Goal: Task Accomplishment & Management: Complete application form

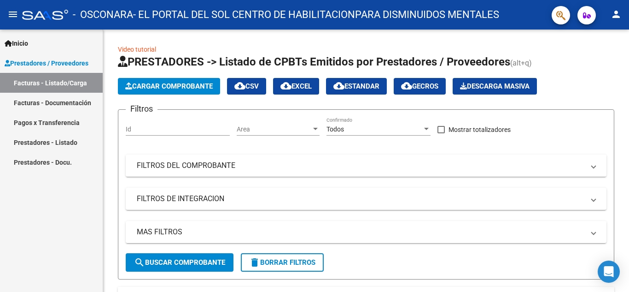
click at [36, 104] on link "Facturas - Documentación" at bounding box center [51, 103] width 103 height 20
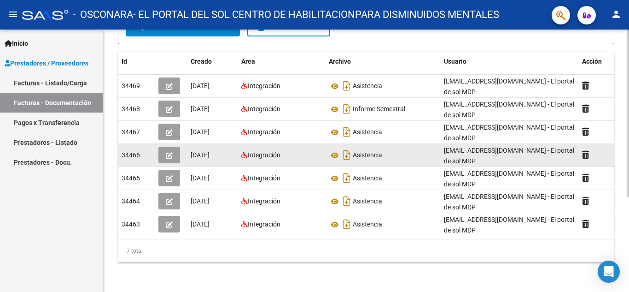
scroll to position [149, 0]
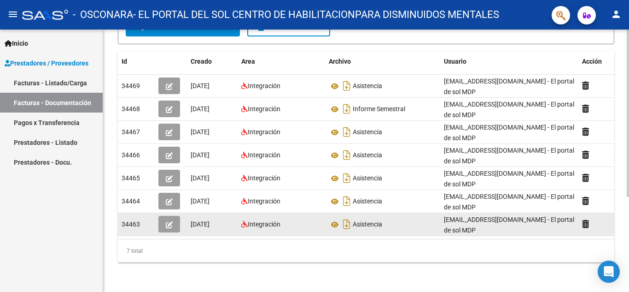
click at [170, 221] on icon "button" at bounding box center [169, 224] width 7 height 7
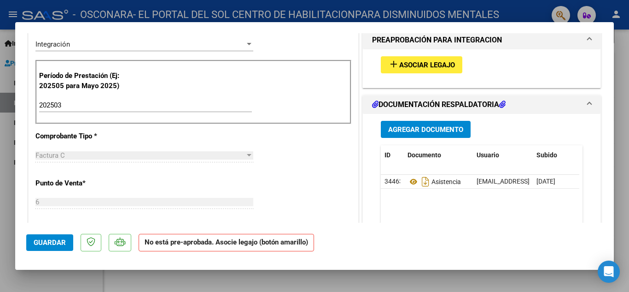
scroll to position [230, 0]
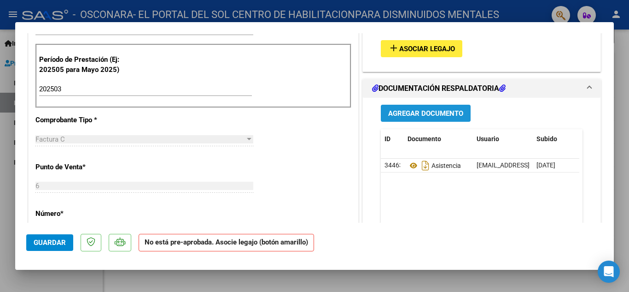
click at [423, 116] on span "Agregar Documento" at bounding box center [425, 113] width 75 height 8
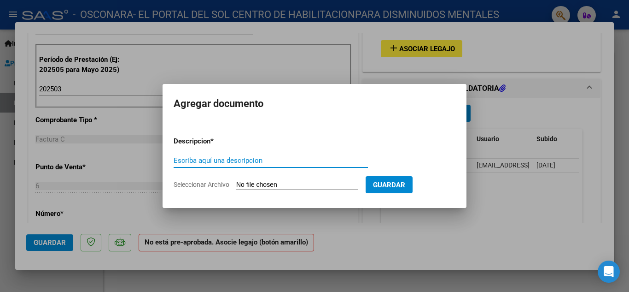
click at [193, 159] on input "Escriba aquí una descripcion" at bounding box center [271, 160] width 194 height 8
type input "NOTA CREDITO"
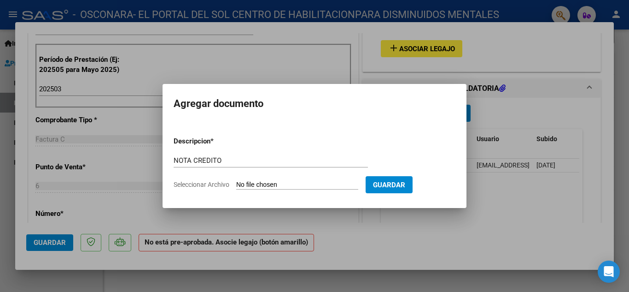
click at [253, 182] on input "Seleccionar Archivo" at bounding box center [297, 185] width 122 height 9
type input "C:\fakepath\30538328924_013_00006_00000323.pdf"
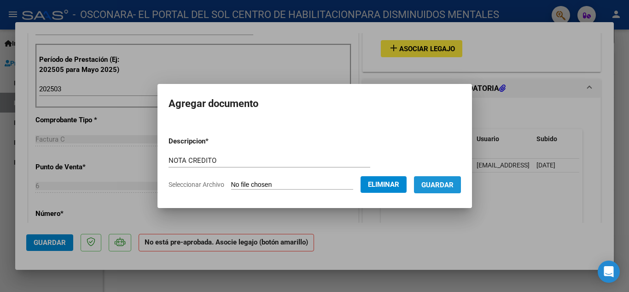
click at [454, 186] on span "Guardar" at bounding box center [437, 185] width 32 height 8
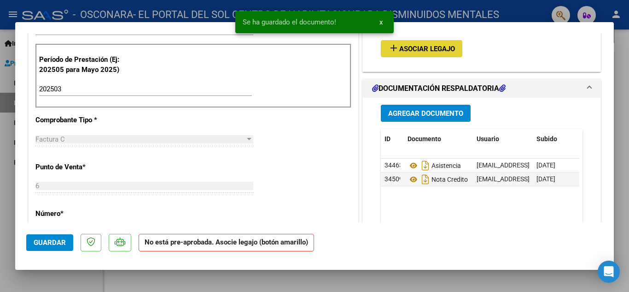
click at [412, 45] on span "Asociar Legajo" at bounding box center [427, 49] width 56 height 8
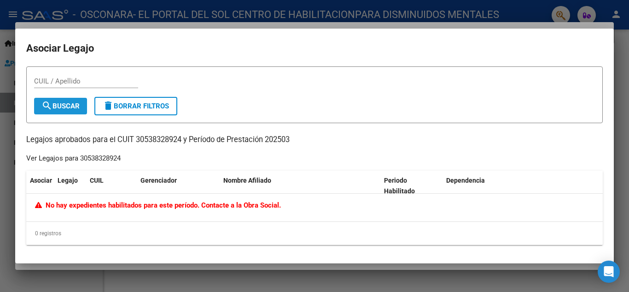
click at [56, 102] on span "search Buscar" at bounding box center [60, 106] width 38 height 8
click at [629, 49] on div at bounding box center [314, 146] width 629 height 292
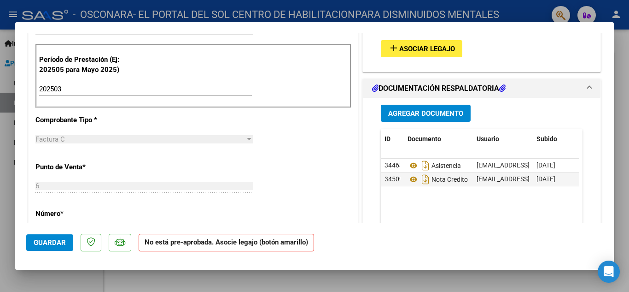
click at [99, 10] on div at bounding box center [314, 146] width 629 height 292
type input "$ 0,00"
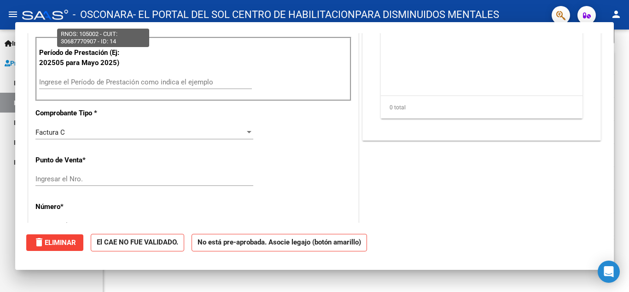
scroll to position [223, 0]
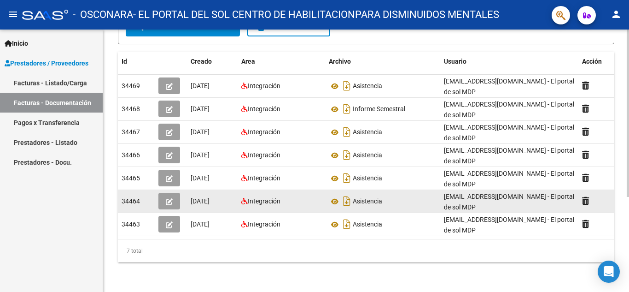
click at [168, 198] on icon "button" at bounding box center [169, 201] width 7 height 7
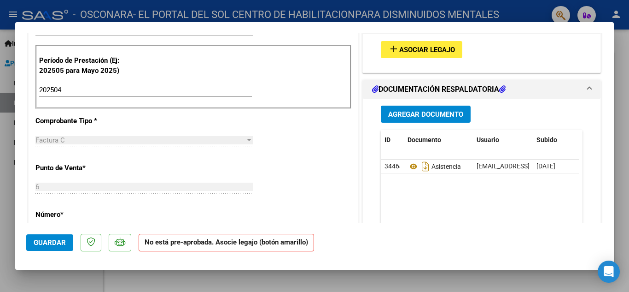
scroll to position [230, 0]
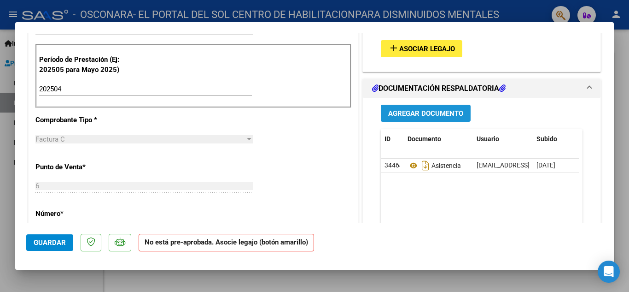
click at [428, 112] on span "Agregar Documento" at bounding box center [425, 113] width 75 height 8
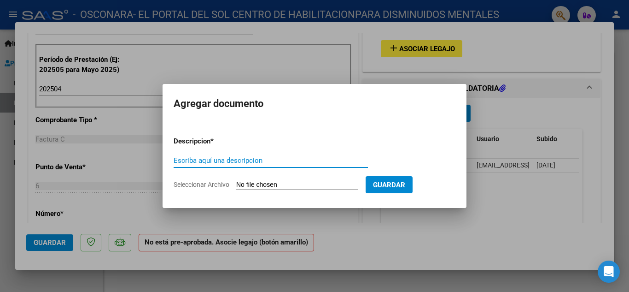
click at [181, 161] on input "Escriba aquí una descripcion" at bounding box center [271, 160] width 194 height 8
type input "NOTA CREDITO"
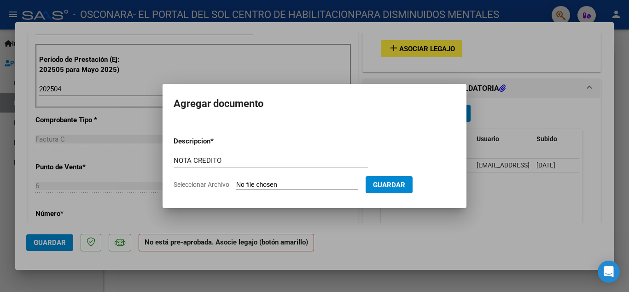
click at [270, 179] on form "Descripcion * NOTA CREDITO Escriba aquí una descripcion Seleccionar Archivo Gua…" at bounding box center [315, 162] width 282 height 67
click at [268, 182] on input "Seleccionar Archivo" at bounding box center [297, 185] width 122 height 9
type input "C:\fakepath\30538328924_013_00006_00000324.pdf"
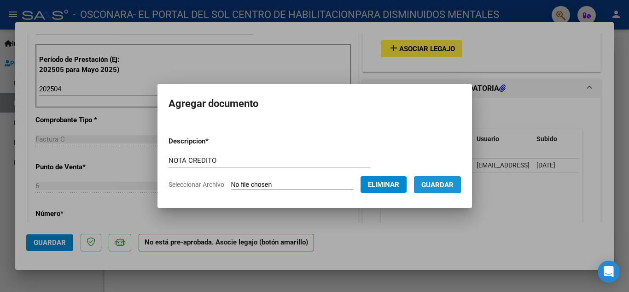
click at [448, 187] on span "Guardar" at bounding box center [437, 185] width 32 height 8
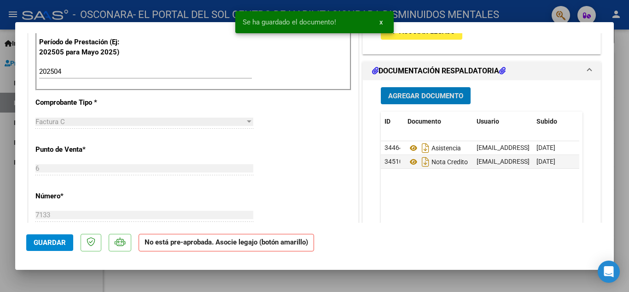
scroll to position [276, 0]
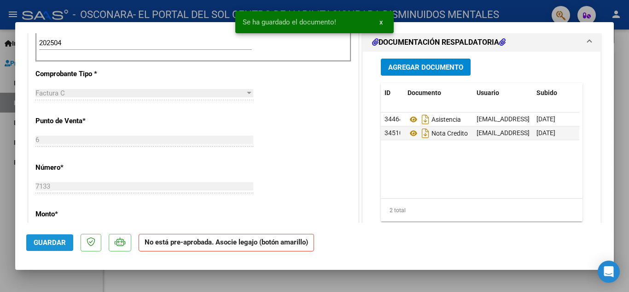
click at [53, 245] on span "Guardar" at bounding box center [50, 242] width 32 height 8
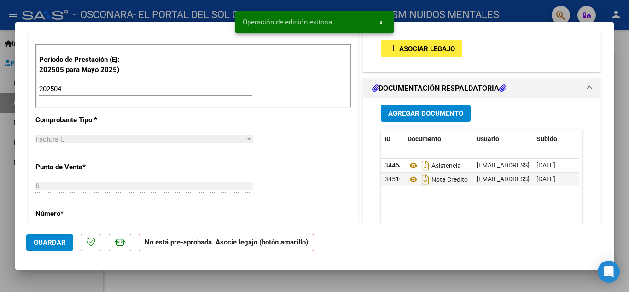
scroll to position [184, 0]
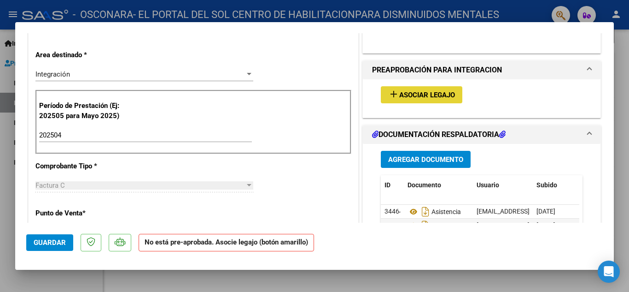
click at [414, 97] on span "Asociar Legajo" at bounding box center [427, 95] width 56 height 8
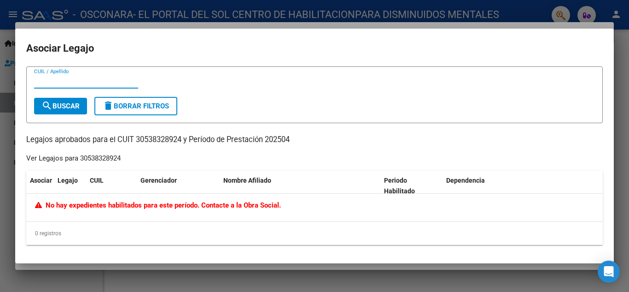
click at [623, 43] on div at bounding box center [314, 146] width 629 height 292
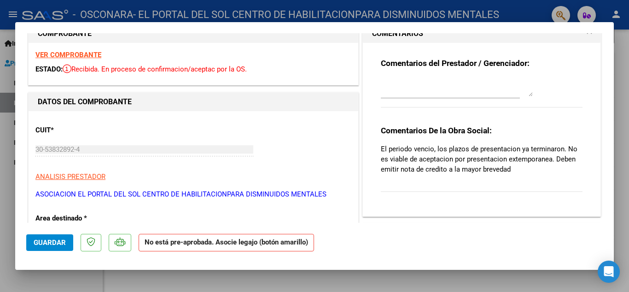
scroll to position [0, 0]
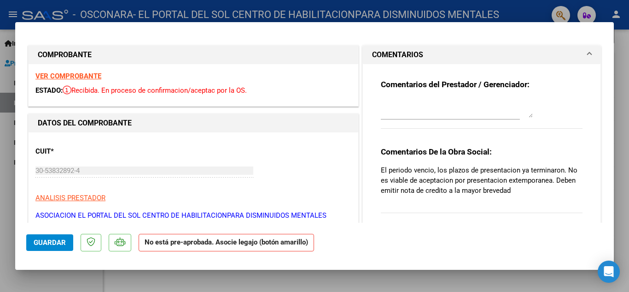
click at [629, 111] on div at bounding box center [314, 146] width 629 height 292
type input "$ 0,00"
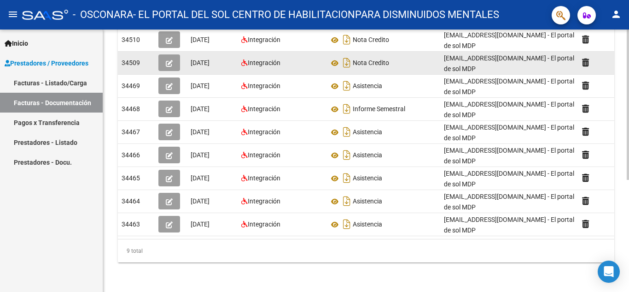
scroll to position [195, 0]
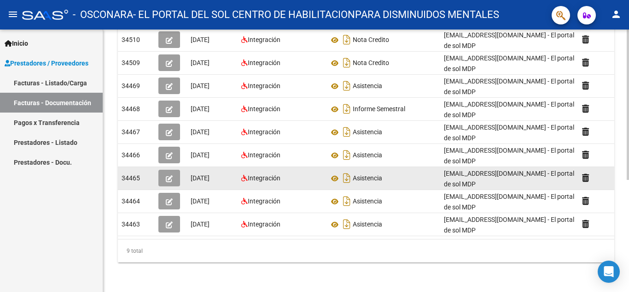
click at [168, 175] on icon "button" at bounding box center [169, 178] width 7 height 7
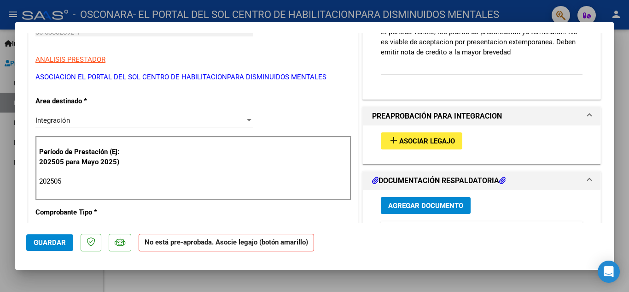
scroll to position [184, 0]
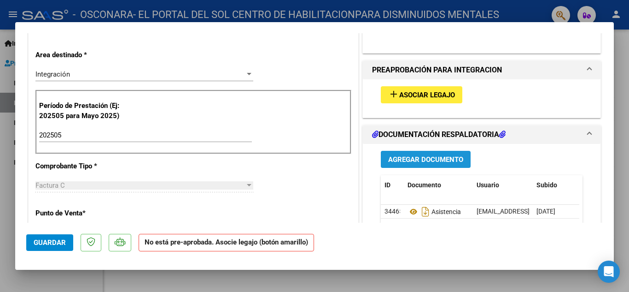
click at [398, 160] on span "Agregar Documento" at bounding box center [425, 159] width 75 height 8
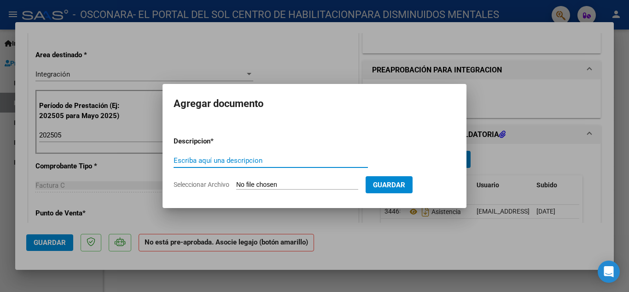
click at [188, 161] on input "Escriba aquí una descripcion" at bounding box center [271, 160] width 194 height 8
type input "NOTA CREDITO"
click at [283, 187] on input "Seleccionar Archivo" at bounding box center [297, 185] width 122 height 9
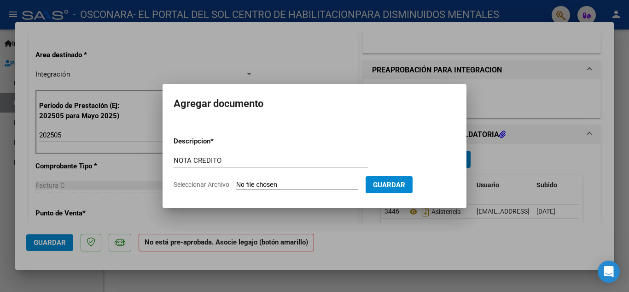
type input "C:\fakepath\30538328924_013_00006_00000325.pdf"
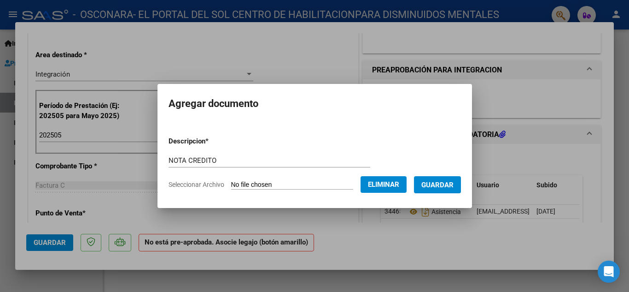
click at [444, 186] on span "Guardar" at bounding box center [437, 185] width 32 height 8
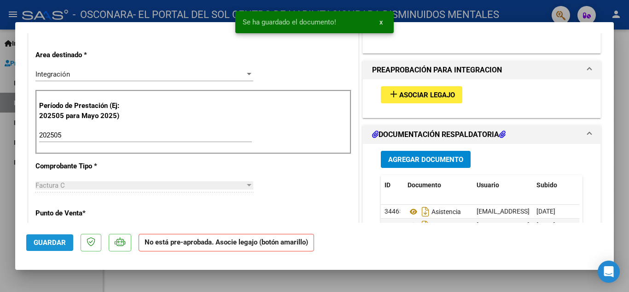
click at [49, 239] on span "Guardar" at bounding box center [50, 242] width 32 height 8
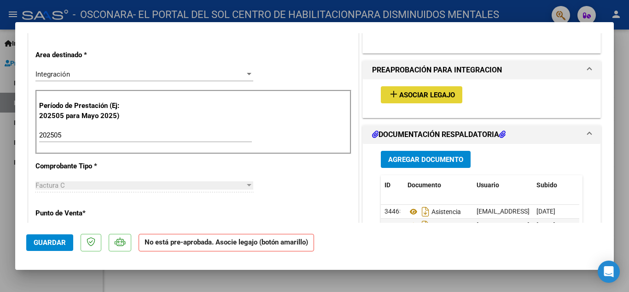
click at [412, 92] on span "Asociar Legajo" at bounding box center [427, 95] width 56 height 8
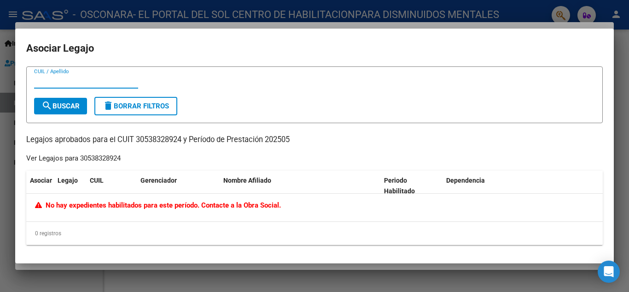
click at [82, 204] on span "No hay expedientes habilitados para este período. Contacte a la Obra Social." at bounding box center [158, 205] width 246 height 8
click at [618, 49] on div at bounding box center [314, 146] width 629 height 292
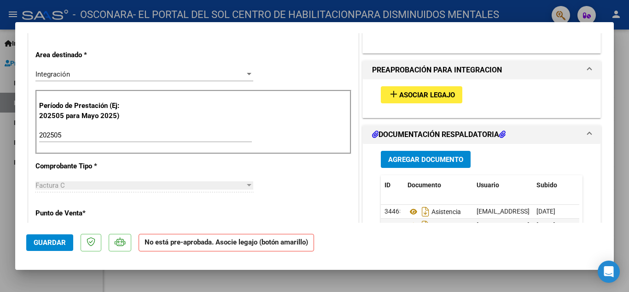
click at [618, 49] on div at bounding box center [314, 146] width 629 height 292
type input "$ 0,00"
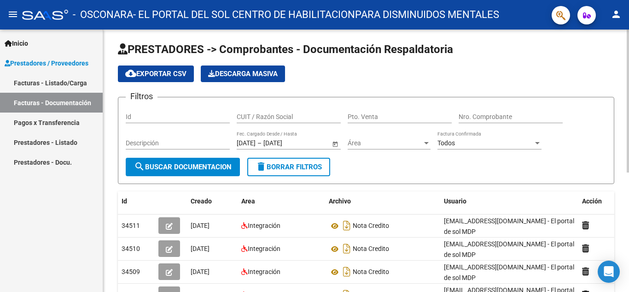
scroll to position [0, 0]
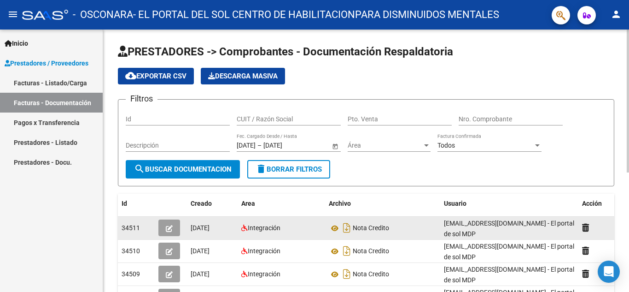
click at [168, 224] on span "button" at bounding box center [169, 227] width 7 height 8
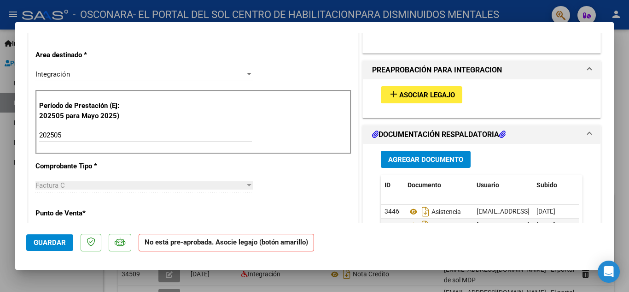
scroll to position [230, 0]
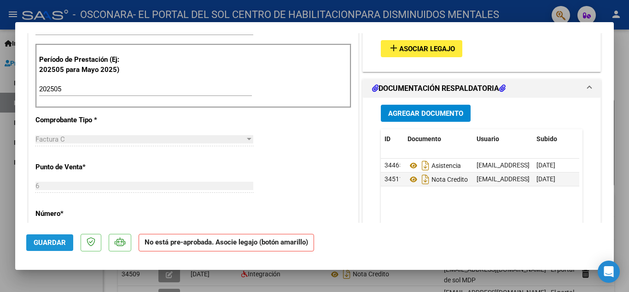
click at [49, 246] on span "Guardar" at bounding box center [50, 242] width 32 height 8
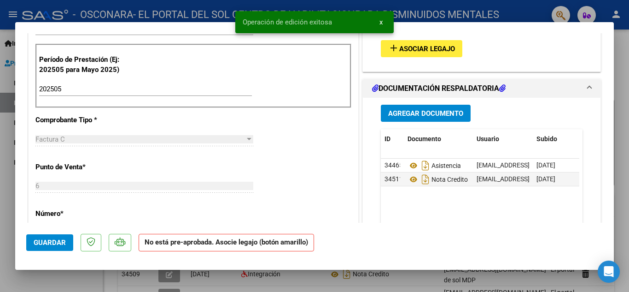
click at [621, 41] on div at bounding box center [314, 146] width 629 height 292
type input "$ 0,00"
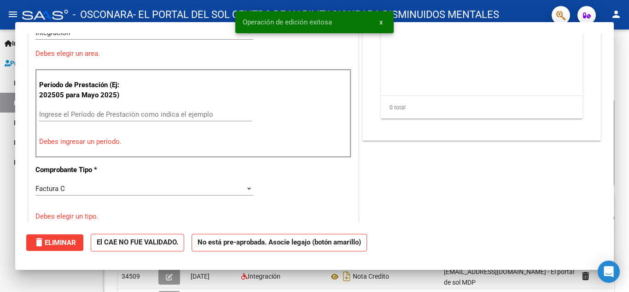
scroll to position [0, 0]
